Goal: Register for event/course

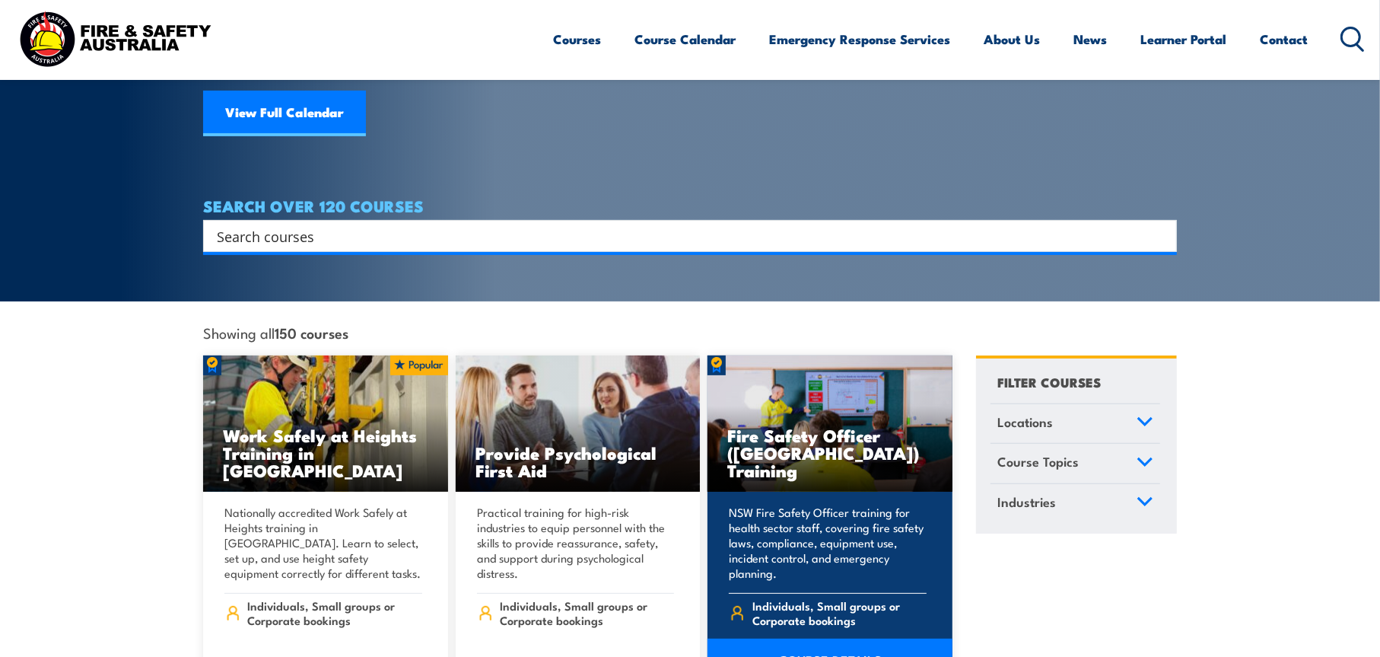
scroll to position [228, 0]
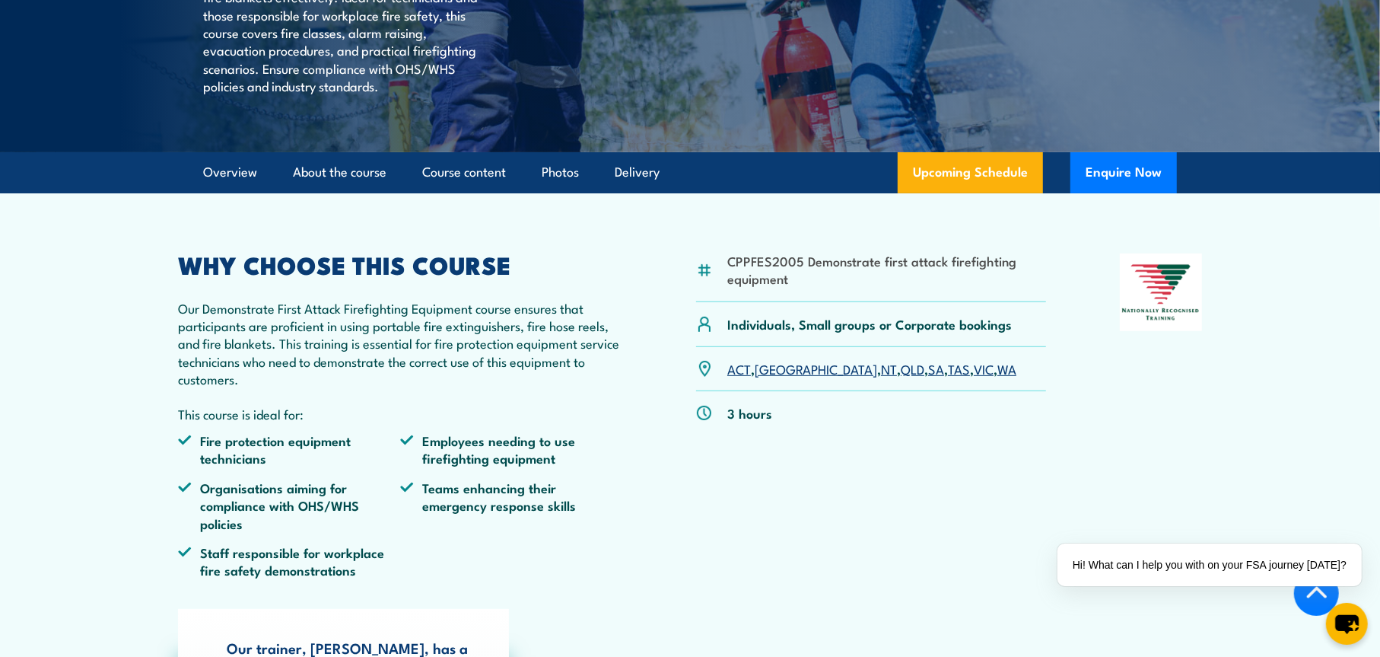
scroll to position [457, 0]
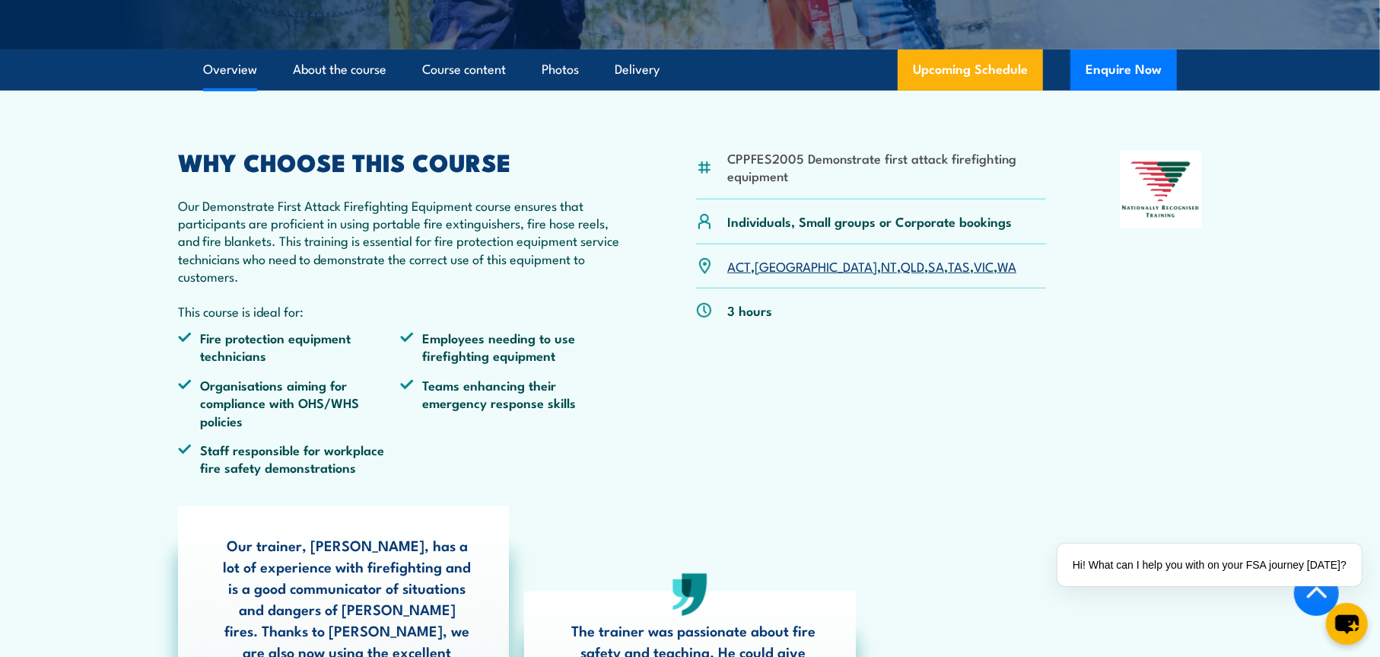
click at [974, 275] on link "VIC" at bounding box center [984, 265] width 20 height 18
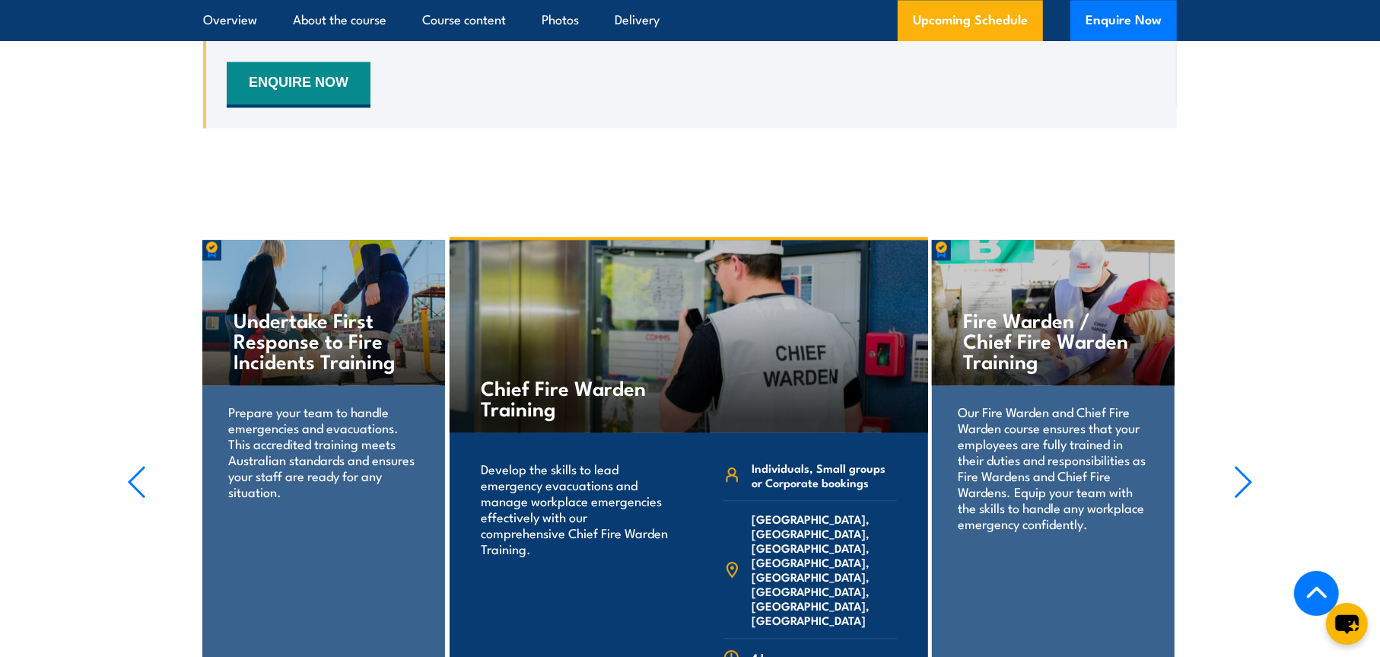
scroll to position [3063, 0]
